Goal: Browse casually

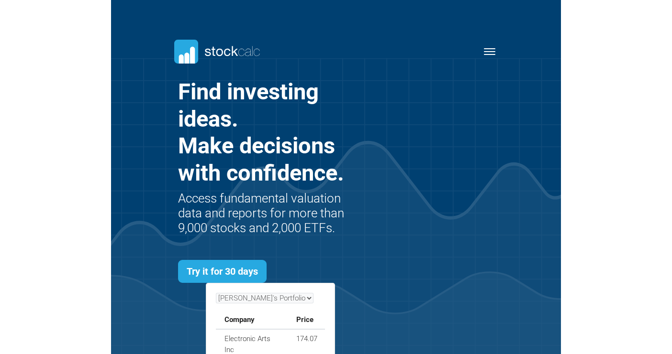
scroll to position [416, 612]
